Goal: Task Accomplishment & Management: Use online tool/utility

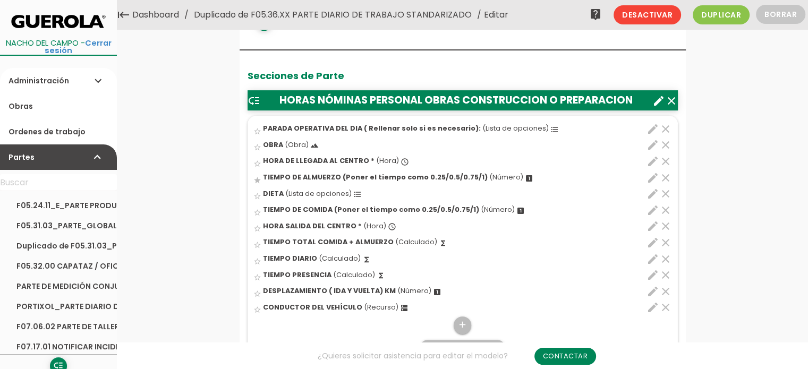
scroll to position [478, 0]
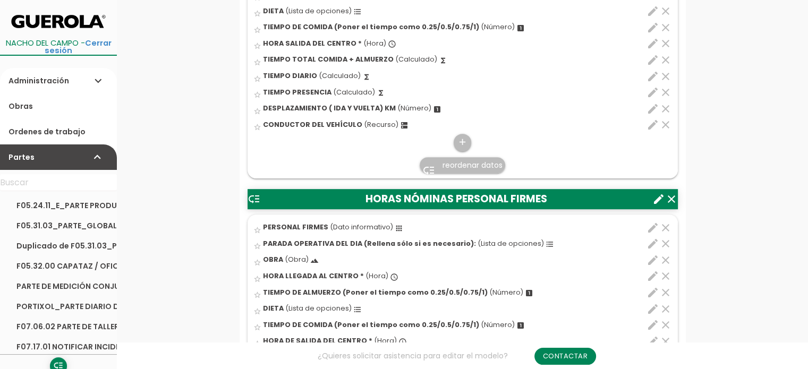
click at [651, 225] on icon "edit" at bounding box center [653, 228] width 13 height 13
select select "3038"
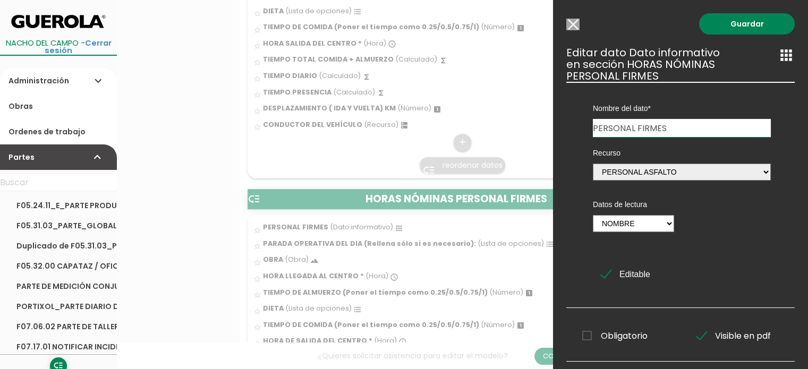
click at [575, 24] on input "Modelo sin Ordenes de trabajo" at bounding box center [573, 25] width 13 height 12
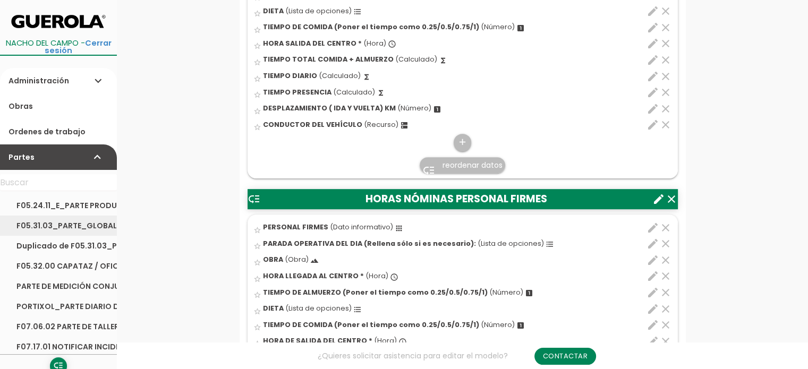
click at [53, 225] on link "F05.31.03_PARTE_GLOBAL TRANSPORTE_HORMIGON_Y_PLANTA_ASFALTO" at bounding box center [58, 226] width 117 height 20
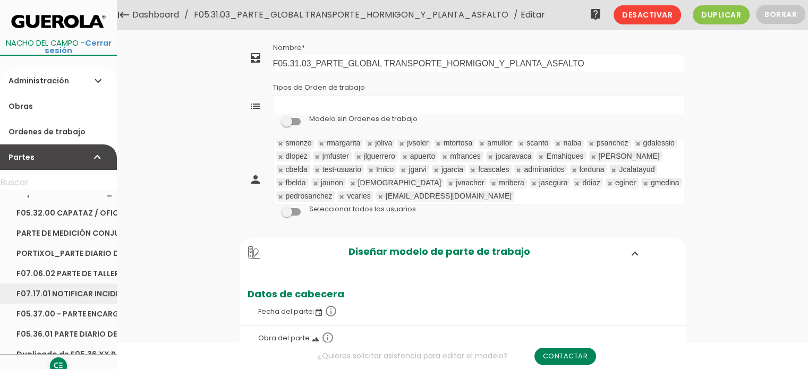
scroll to position [106, 0]
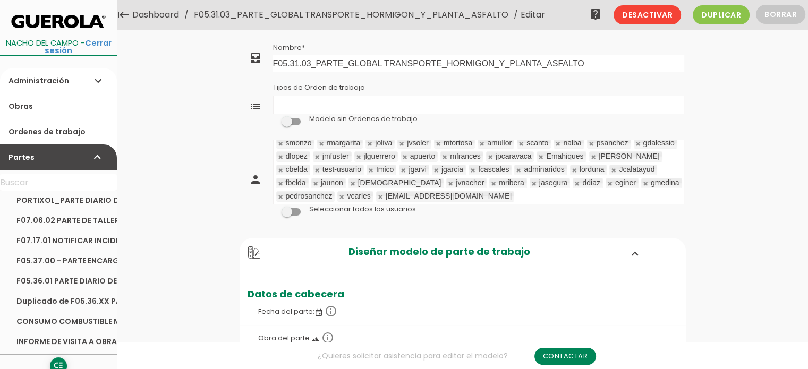
click at [40, 295] on link "Duplicado de F05.36.XX PARTE DIARIO DE TRABAJO STANDARIZADO" at bounding box center [58, 301] width 117 height 20
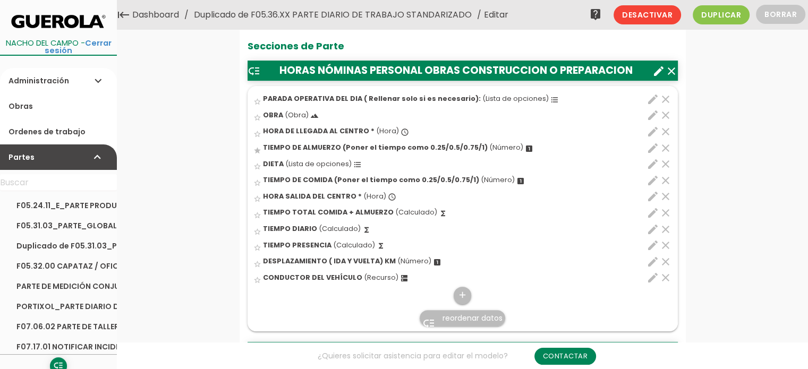
scroll to position [319, 0]
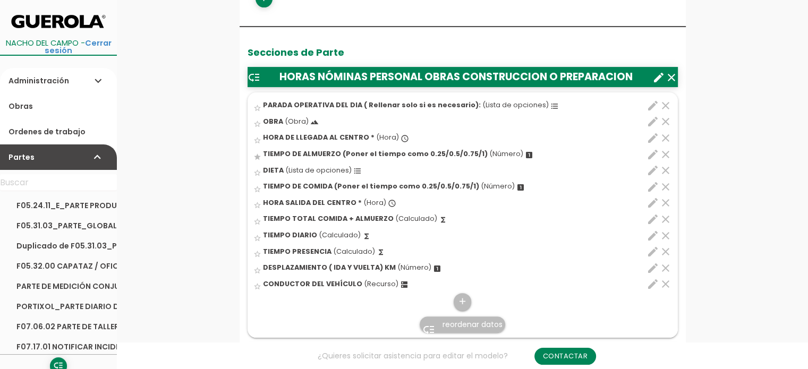
click at [653, 283] on icon "edit" at bounding box center [653, 284] width 13 height 13
select select "344"
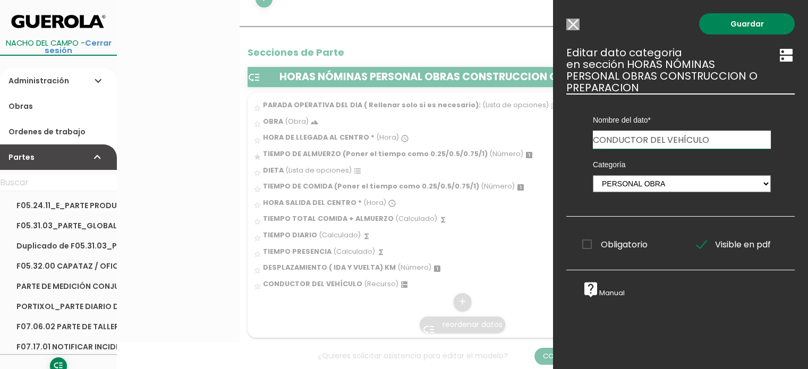
click at [572, 24] on input "Modelo sin Ordenes de trabajo" at bounding box center [573, 25] width 13 height 12
